Goal: Find specific page/section: Find specific page/section

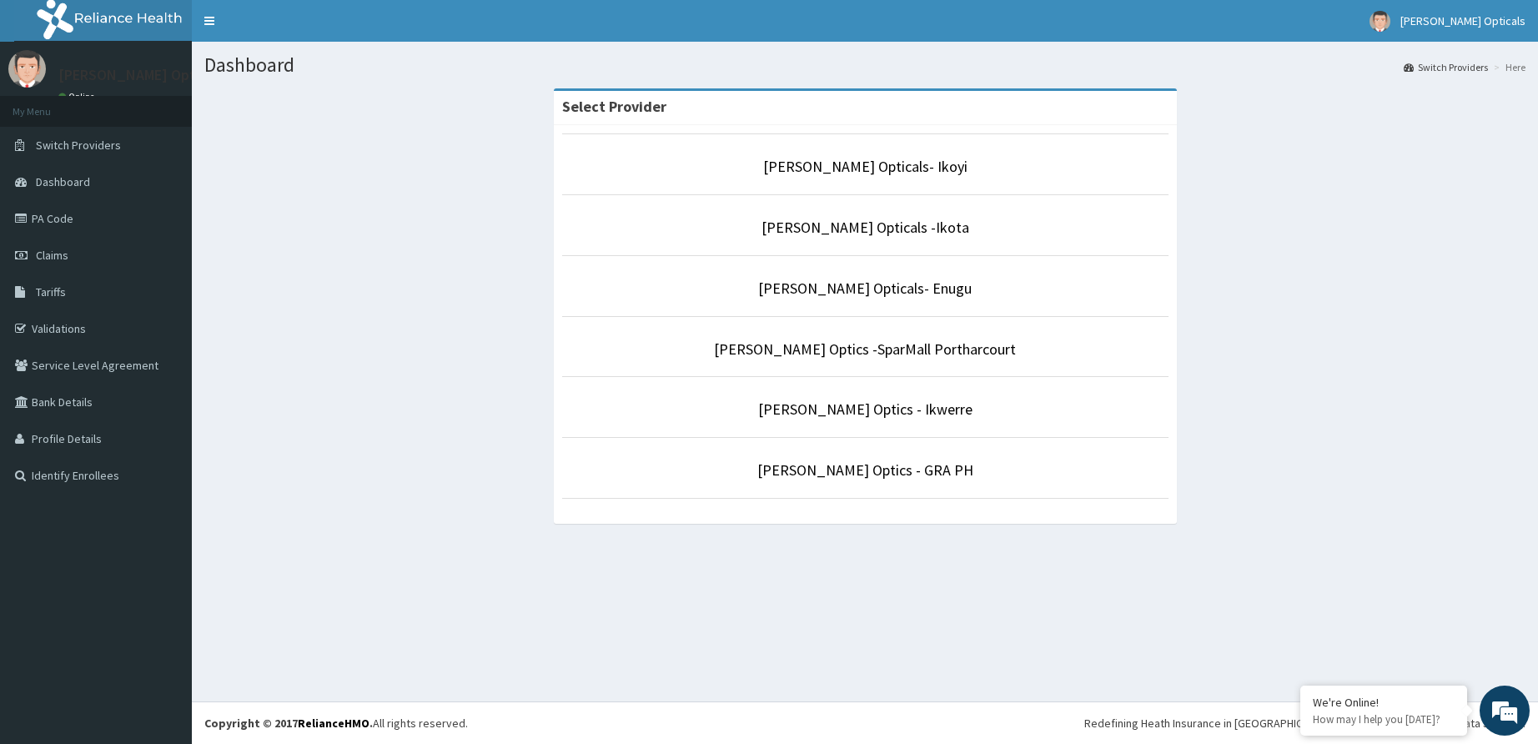
click at [936, 157] on p "[PERSON_NAME] Opticals- Ikoyi" at bounding box center [865, 167] width 606 height 22
click at [894, 172] on link "[PERSON_NAME] Opticals- Ikoyi" at bounding box center [865, 166] width 204 height 19
click at [895, 169] on link "[PERSON_NAME] Opticals- Ikoyi" at bounding box center [865, 166] width 204 height 19
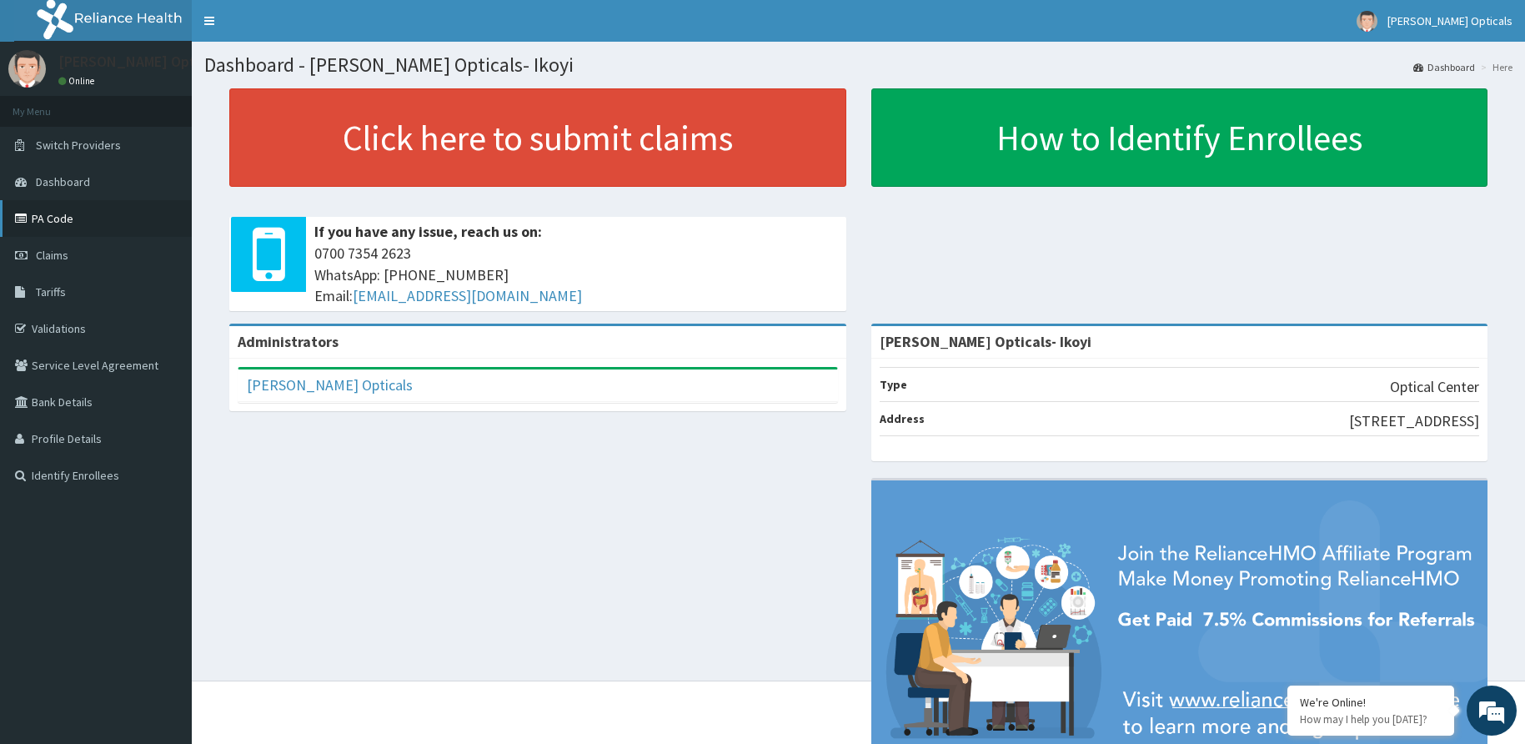
click at [46, 215] on link "PA Code" at bounding box center [96, 218] width 192 height 37
